Goal: Check status: Check status

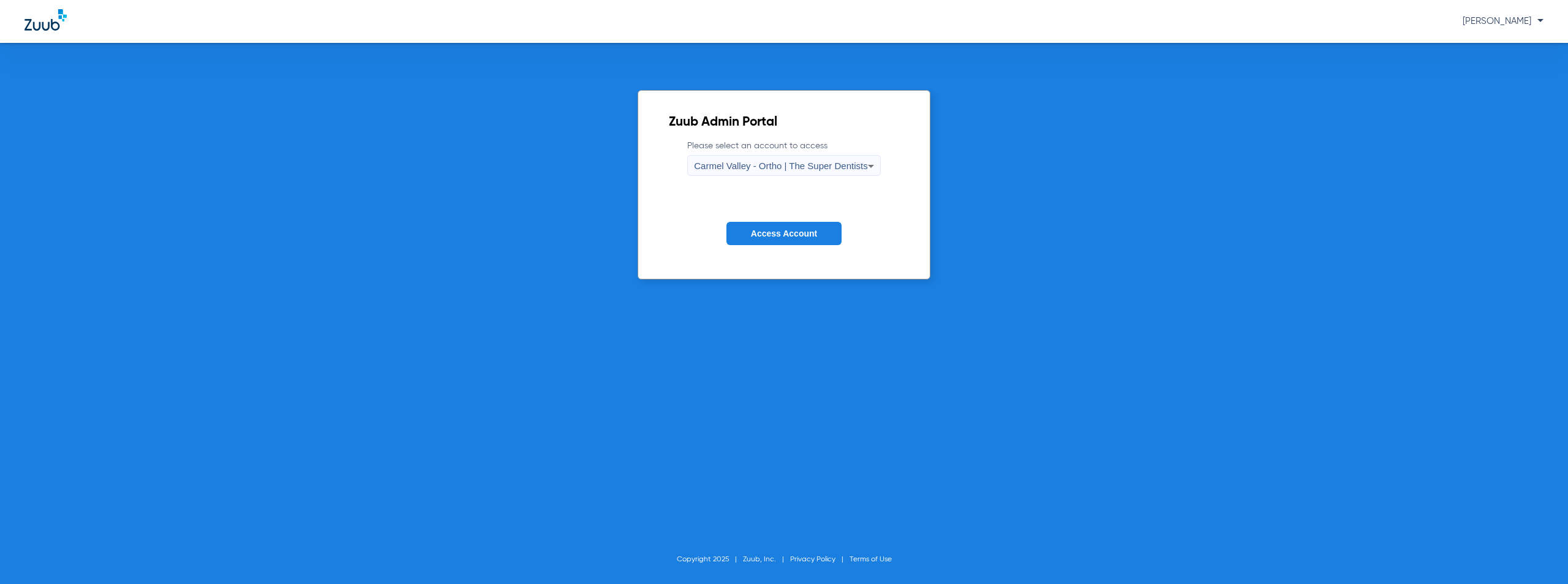
click at [802, 165] on span "Carmel Valley - Ortho | The Super Dentists" at bounding box center [780, 166] width 174 height 11
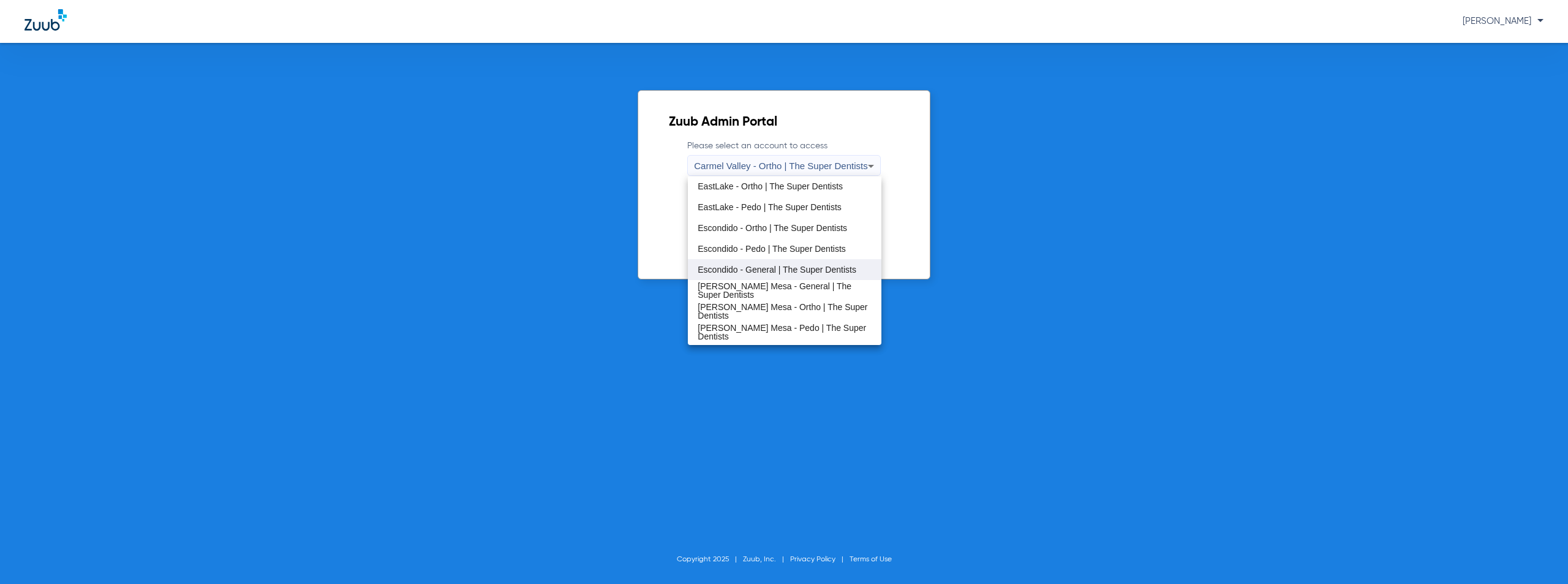
scroll to position [82, 0]
click at [784, 187] on span "EastLake - General | The Super Dentists" at bounding box center [775, 187] width 154 height 9
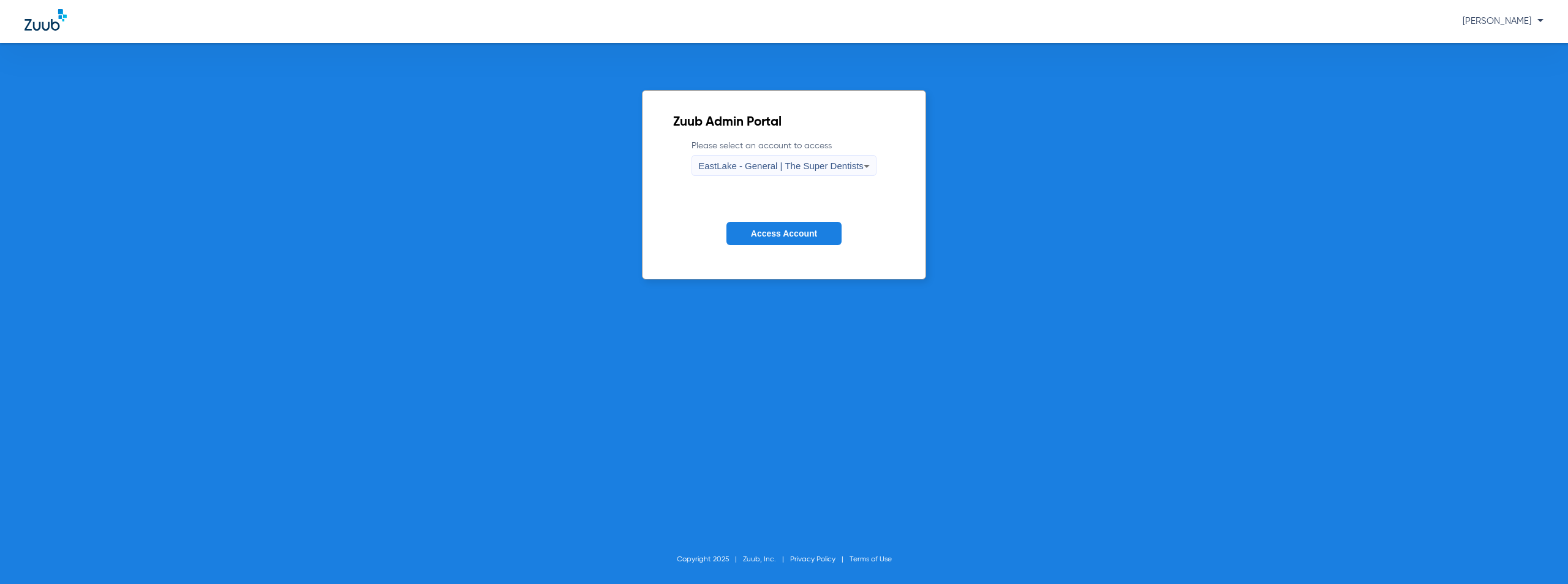
click at [762, 230] on span "Access Account" at bounding box center [784, 233] width 66 height 10
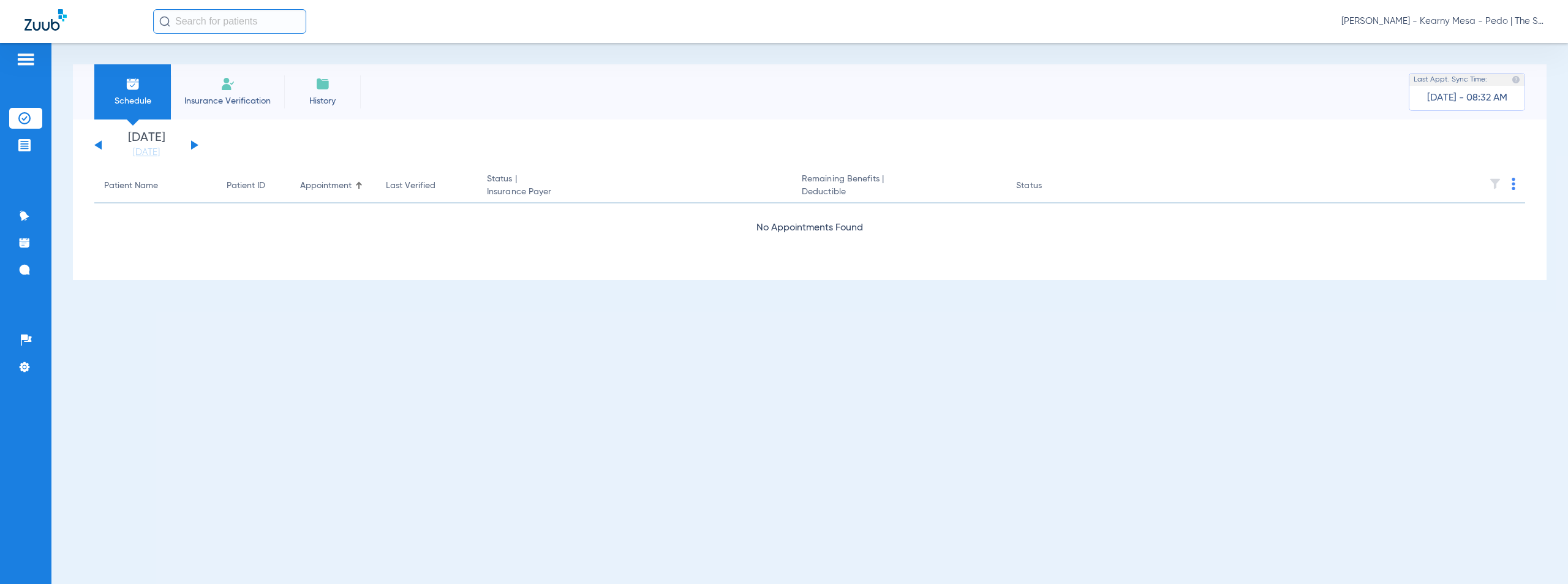
click at [194, 144] on button at bounding box center [194, 145] width 7 height 9
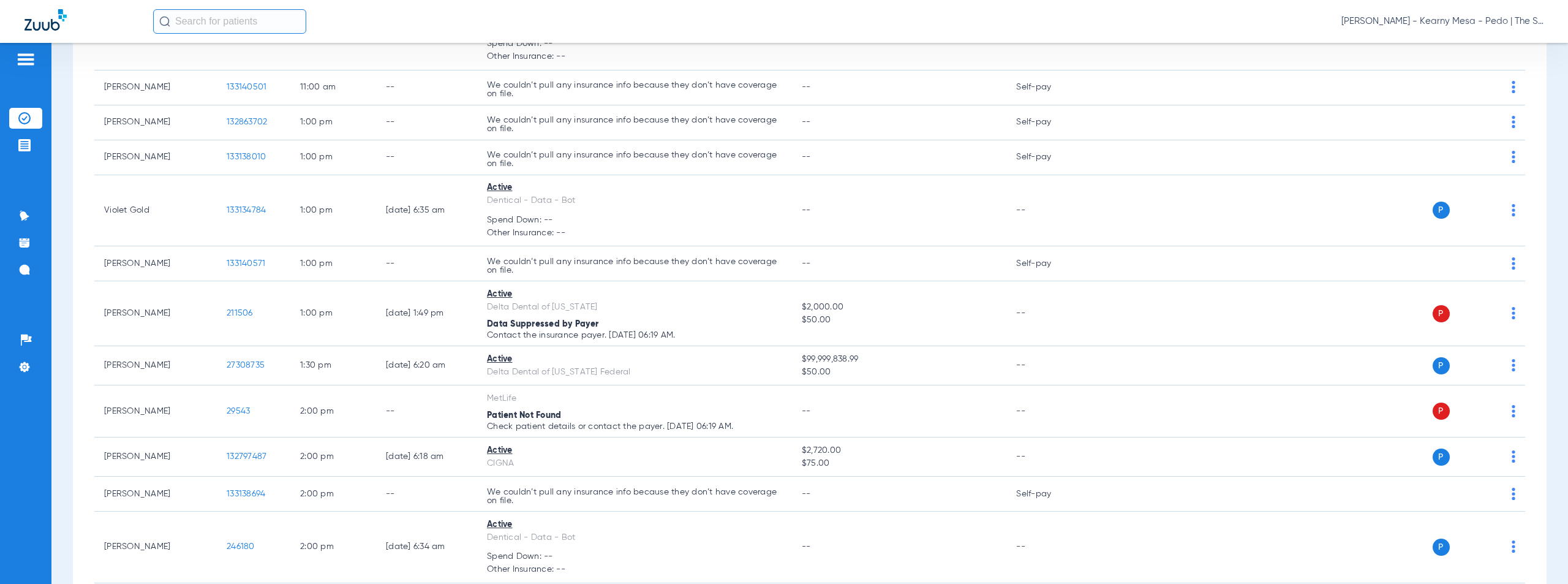
scroll to position [1412, 0]
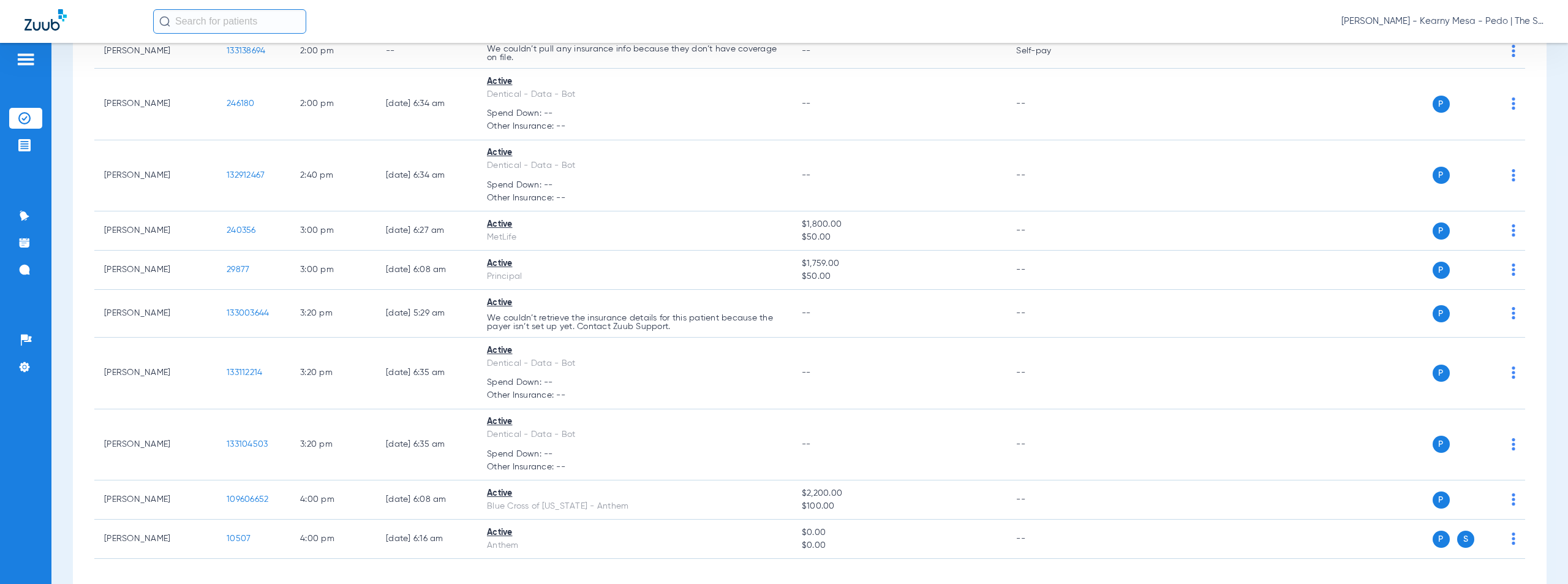
click at [1448, 20] on span "[PERSON_NAME] - Kearny Mesa - Pedo | The Super Dentists" at bounding box center [1442, 21] width 202 height 12
click at [1483, 43] on span "Account Selection" at bounding box center [1498, 43] width 68 height 9
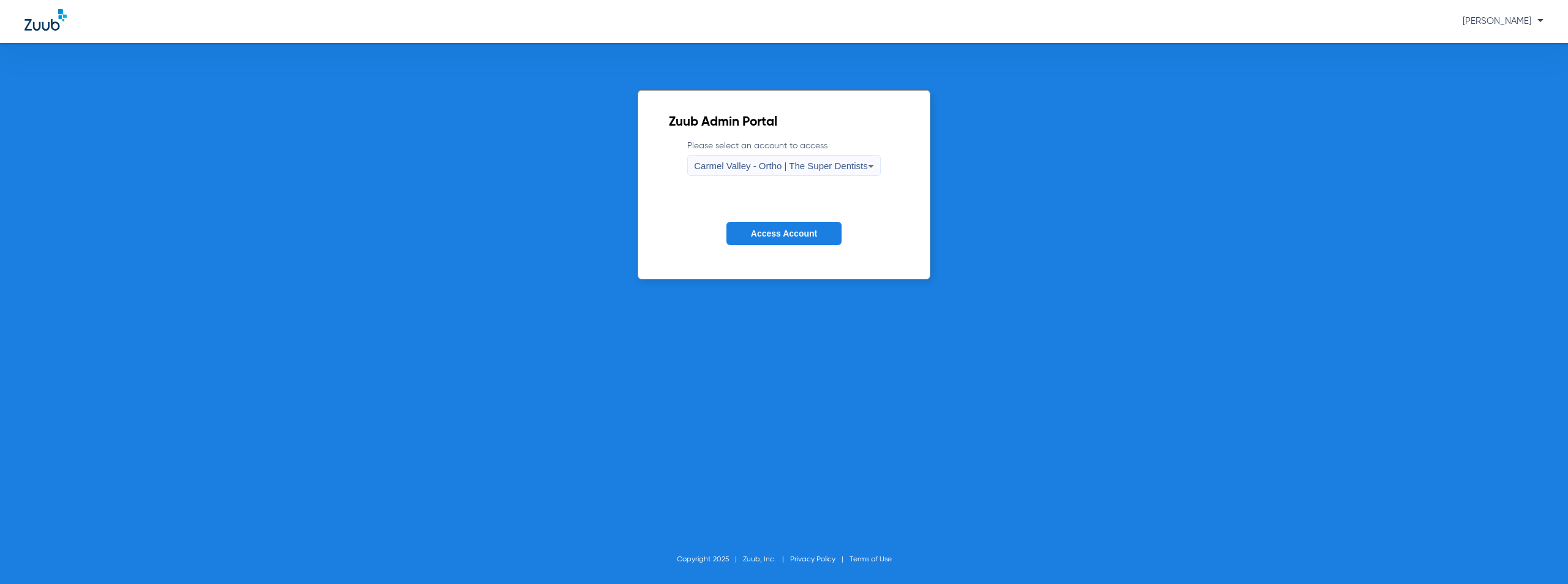
click at [756, 163] on span "Carmel Valley - Ortho | The Super Dentists" at bounding box center [780, 166] width 174 height 11
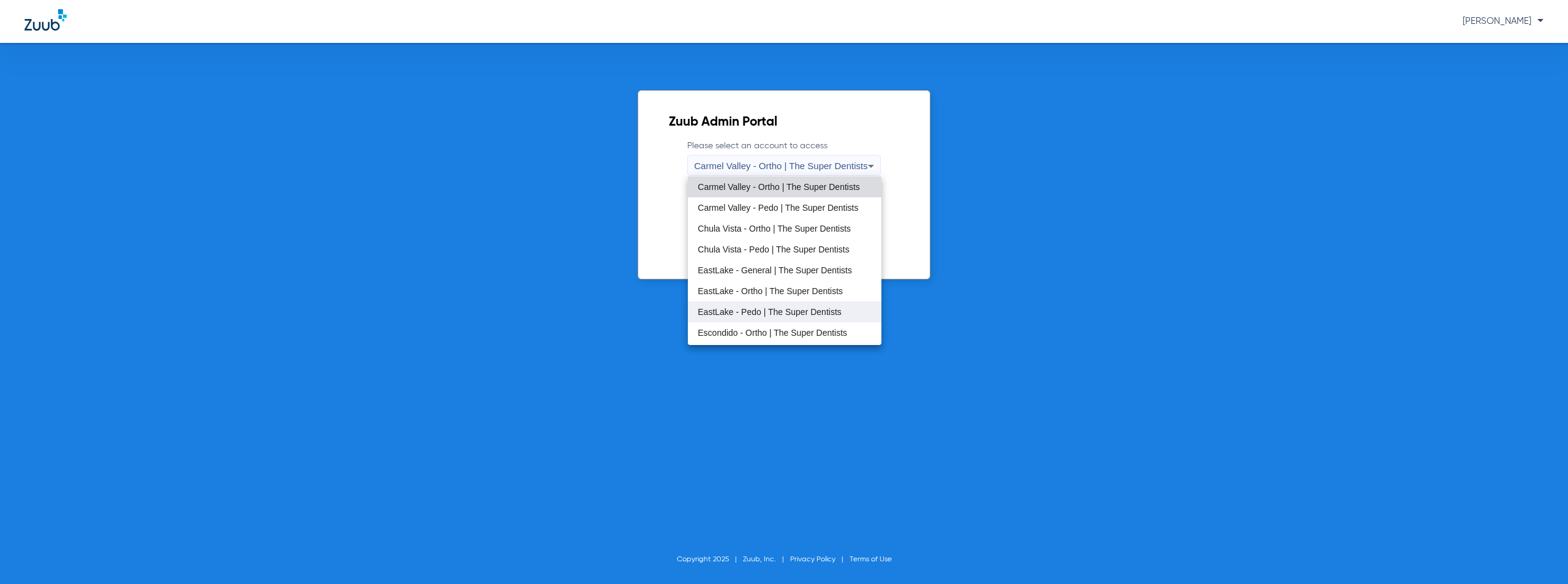
click at [745, 313] on span "EastLake - Pedo | The Super Dentists" at bounding box center [770, 312] width 144 height 9
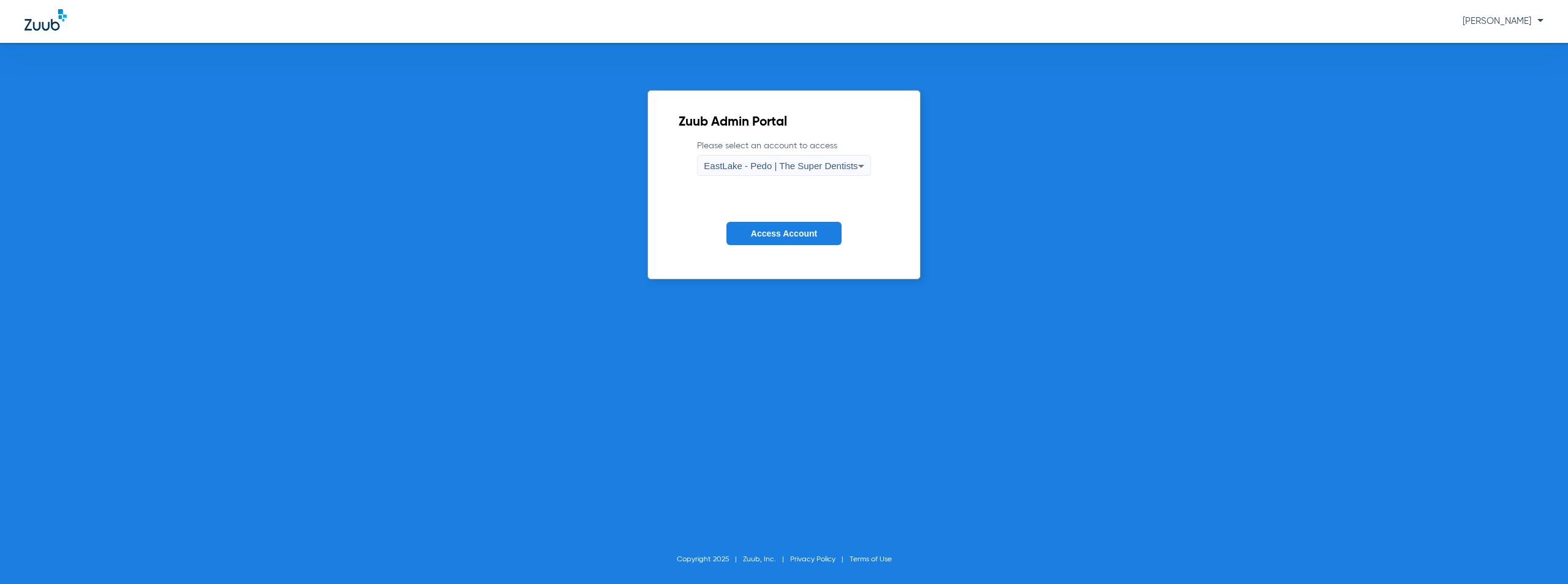
click at [780, 241] on button "Access Account" at bounding box center [784, 234] width 115 height 24
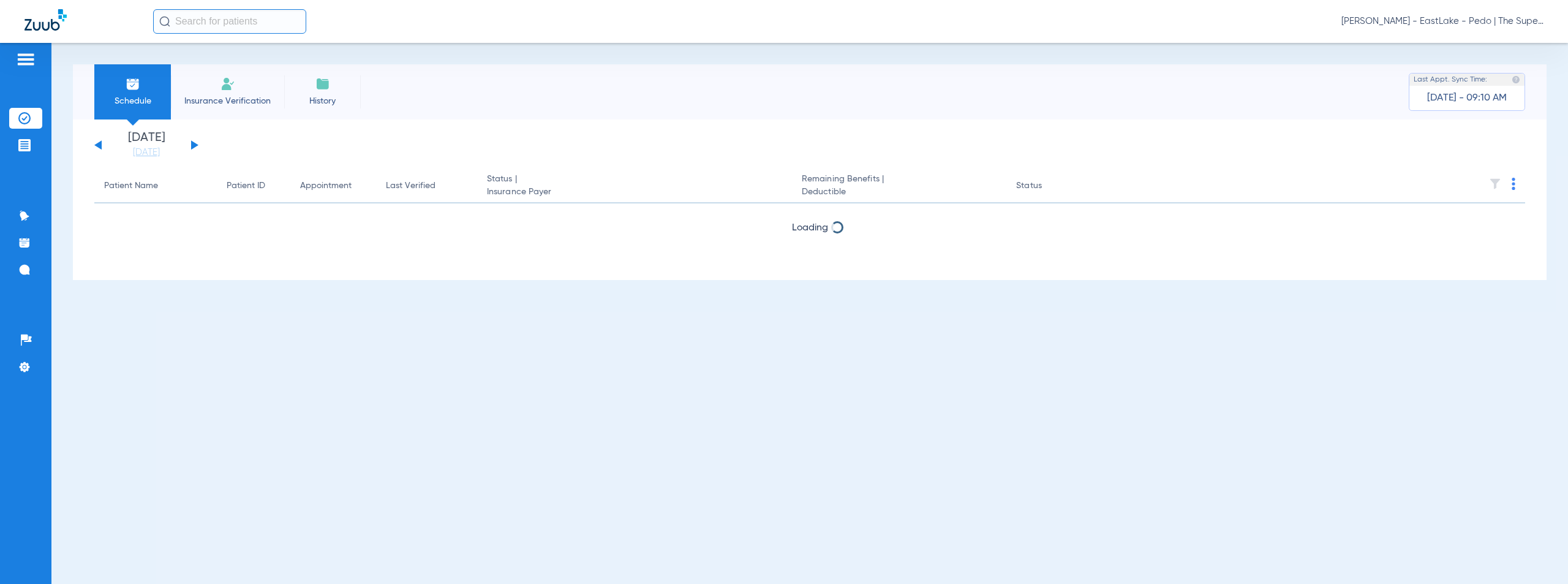
click at [194, 143] on button at bounding box center [194, 145] width 7 height 9
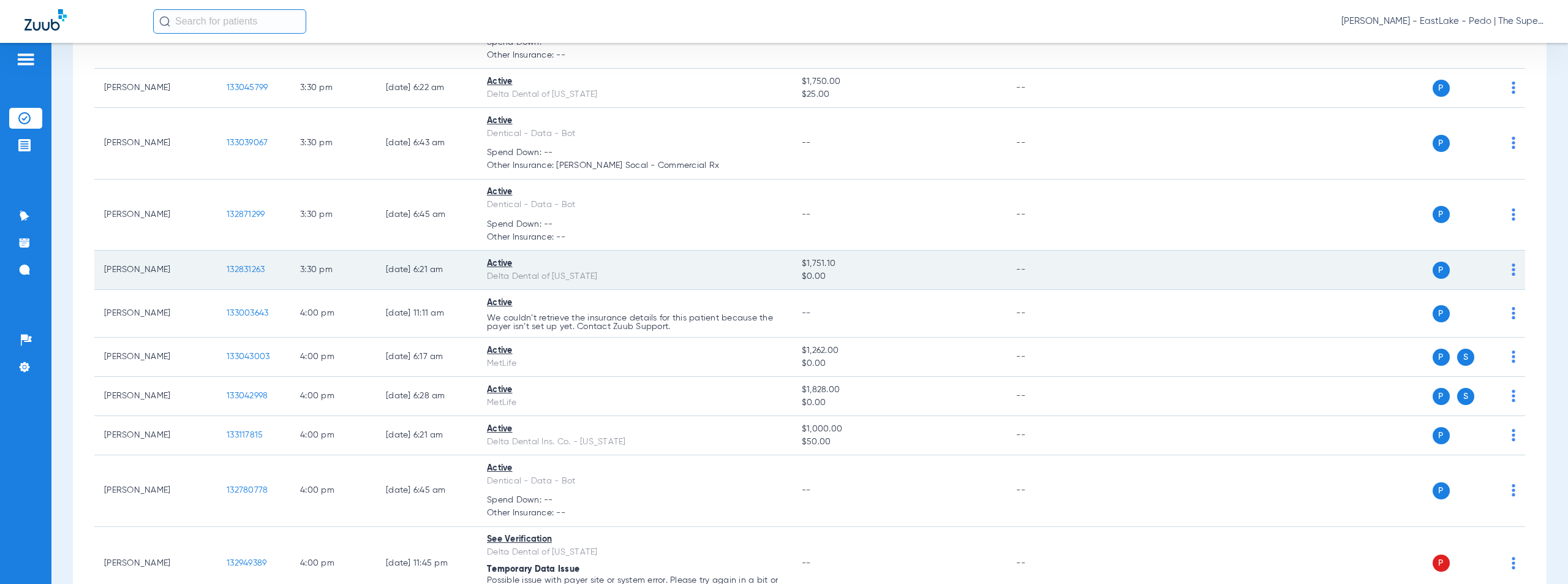
scroll to position [8070, 0]
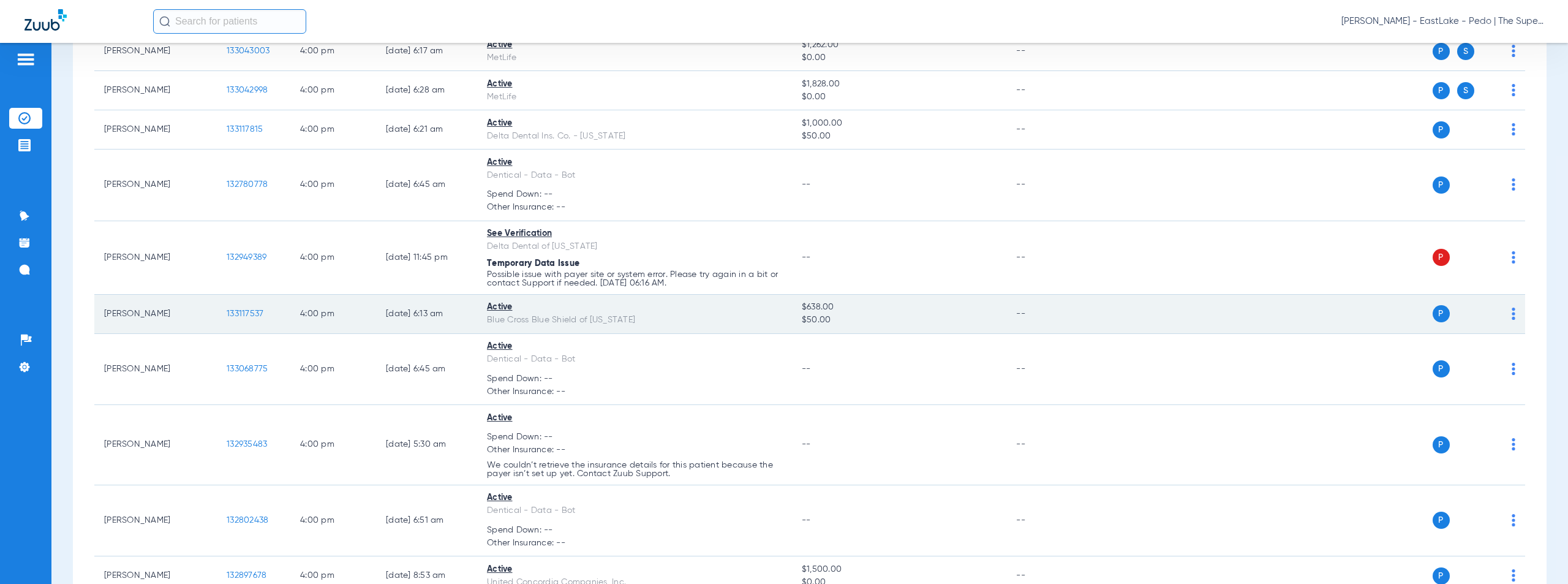
click at [243, 311] on span "133117537" at bounding box center [245, 313] width 37 height 9
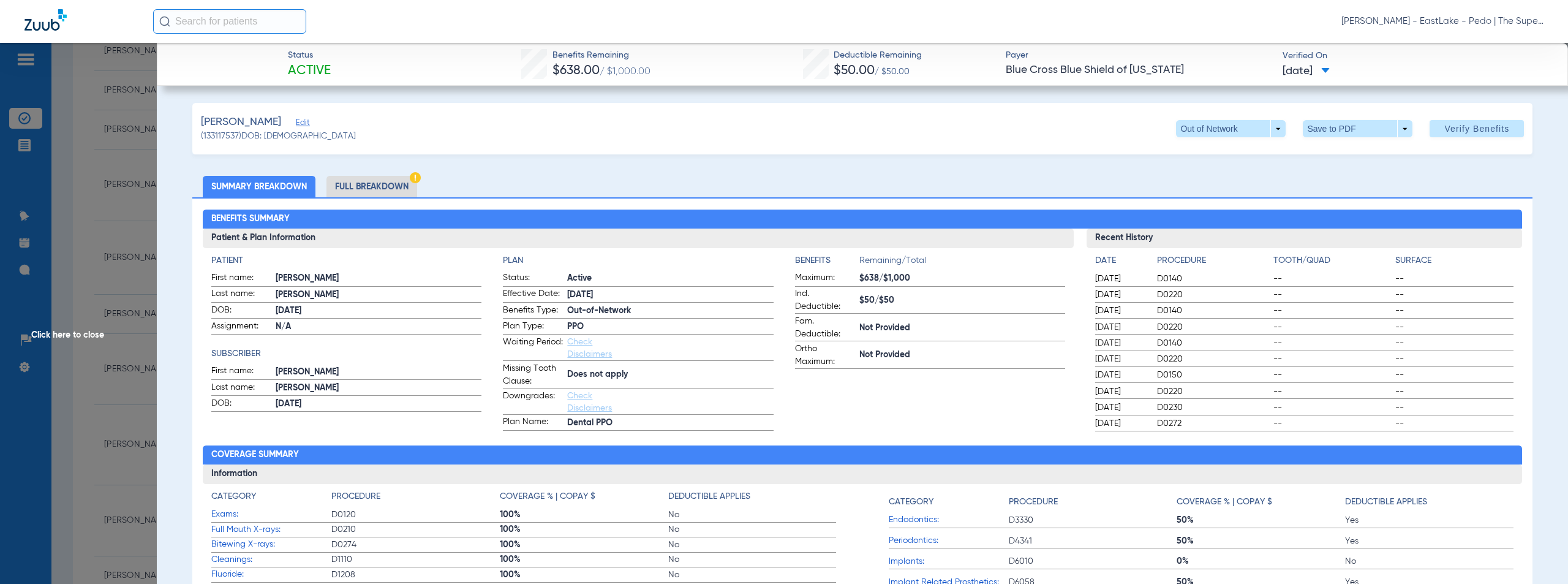
click at [377, 186] on li "Full Breakdown" at bounding box center [371, 186] width 91 height 21
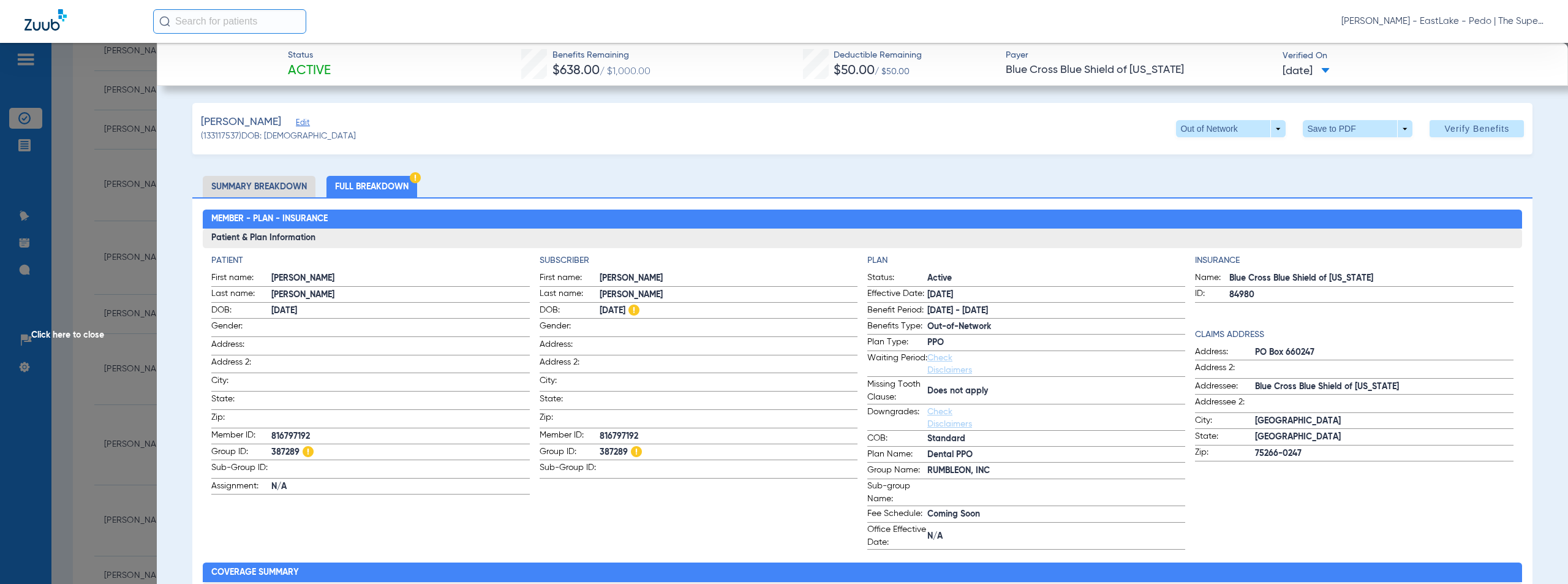
click at [50, 329] on span "Click here to close" at bounding box center [78, 335] width 157 height 584
